Goal: Information Seeking & Learning: Learn about a topic

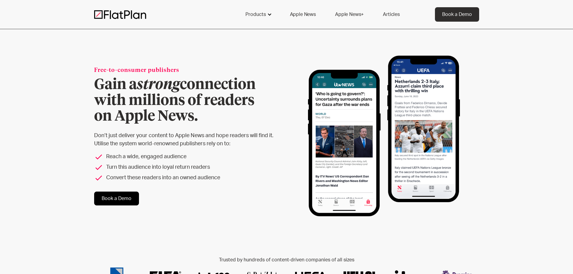
click at [270, 13] on div at bounding box center [269, 14] width 5 height 5
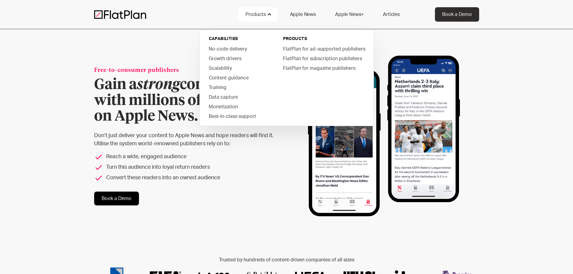
click at [386, 11] on link "Articles" at bounding box center [391, 14] width 31 height 14
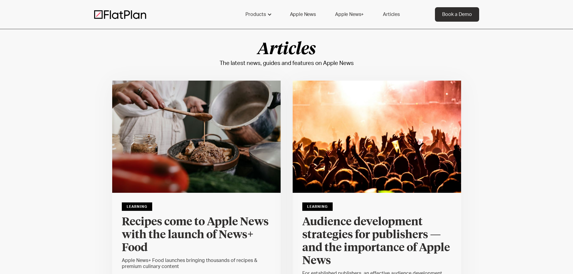
click at [353, 15] on link "Apple News+" at bounding box center [349, 14] width 43 height 14
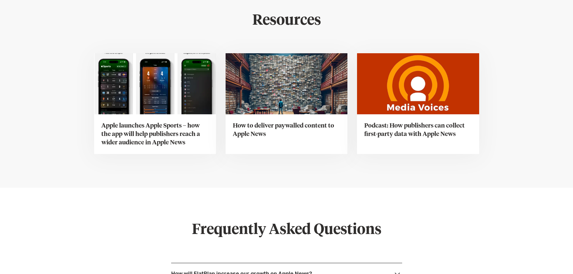
scroll to position [2197, 0]
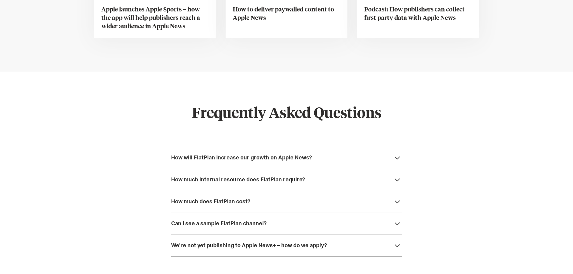
click at [222, 155] on div "How will FlatPlan increase our growth on Apple News?" at bounding box center [241, 158] width 141 height 6
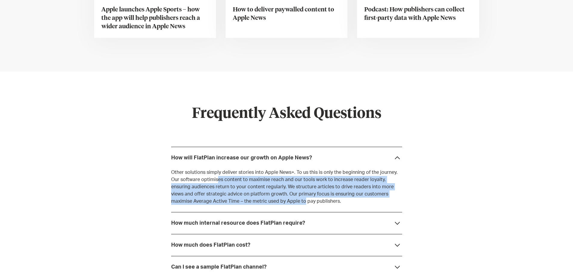
drag, startPoint x: 206, startPoint y: 174, endPoint x: 261, endPoint y: 191, distance: 57.4
click at [261, 191] on p "Other solutions simply deliver stories into Apple News+. To us this is only the…" at bounding box center [286, 187] width 231 height 36
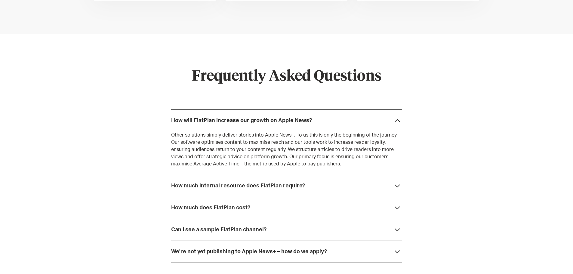
scroll to position [2257, 0]
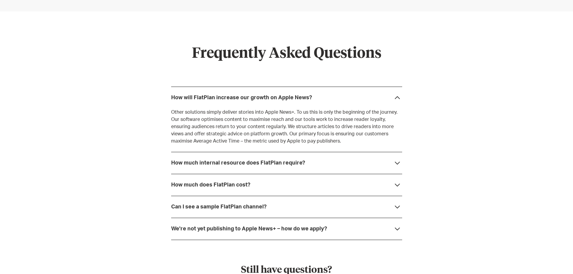
click at [213, 160] on div "How much internal resource does FlatPlan require?" at bounding box center [238, 163] width 134 height 6
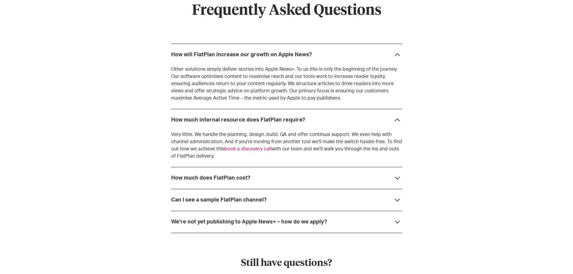
scroll to position [2317, 0]
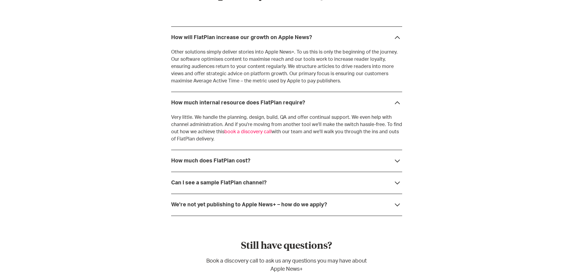
click at [196, 159] on div "How much does FlatPlan cost?" at bounding box center [286, 161] width 231 height 22
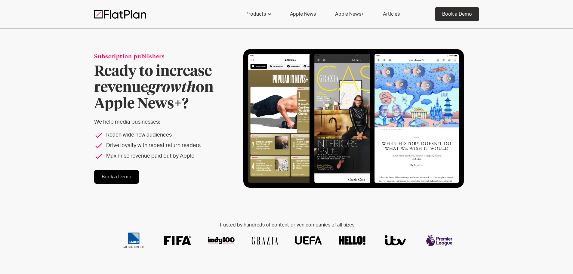
scroll to position [0, 0]
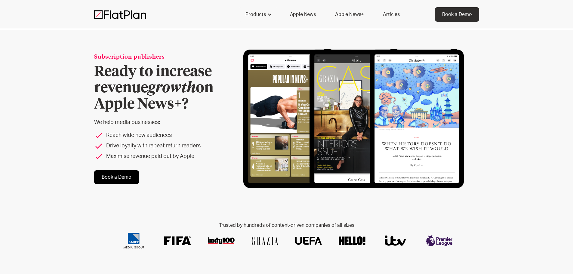
click at [299, 11] on link "Apple News" at bounding box center [303, 14] width 40 height 14
